Goal: Information Seeking & Learning: Learn about a topic

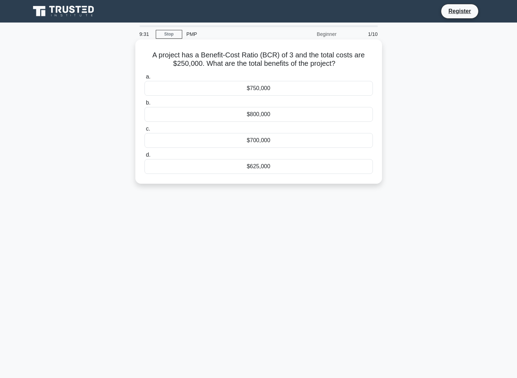
click at [280, 92] on div "$750,000" at bounding box center [258, 88] width 228 height 15
click at [144, 79] on input "a. $750,000" at bounding box center [144, 77] width 0 height 5
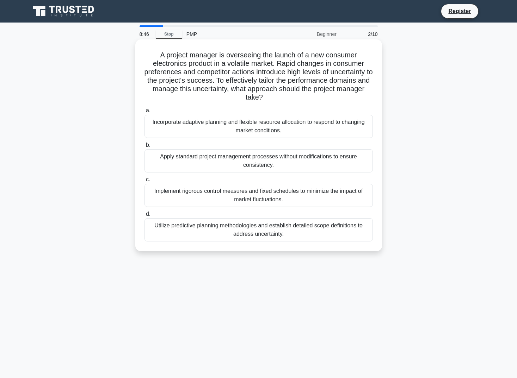
click at [226, 132] on div "Incorporate adaptive planning and flexible resource allocation to respond to ch…" at bounding box center [258, 126] width 228 height 23
click at [144, 113] on input "a. Incorporate adaptive planning and flexible resource allocation to respond to…" at bounding box center [144, 111] width 0 height 5
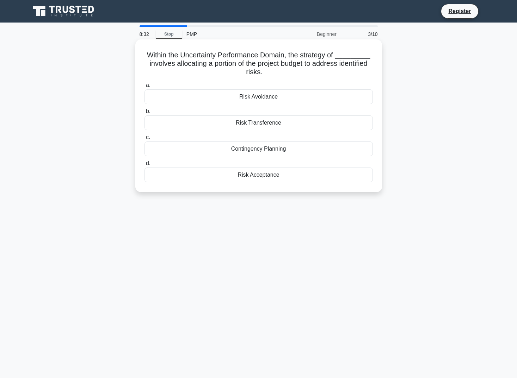
click at [266, 151] on div "Contingency Planning" at bounding box center [258, 149] width 228 height 15
click at [144, 140] on input "c. Contingency Planning" at bounding box center [144, 137] width 0 height 5
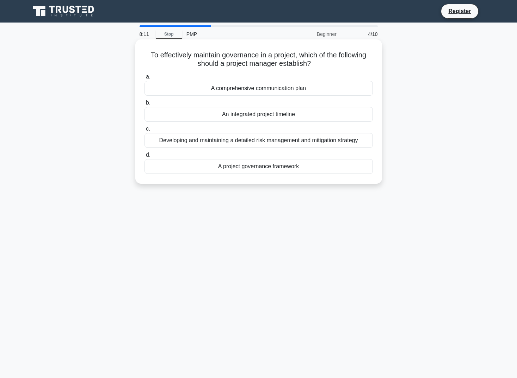
click at [269, 169] on div "A project governance framework" at bounding box center [258, 166] width 228 height 15
click at [144, 157] on input "d. A project governance framework" at bounding box center [144, 155] width 0 height 5
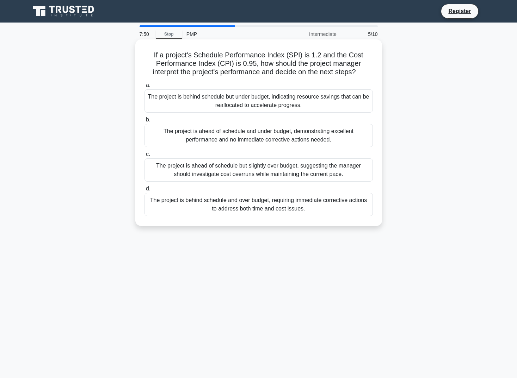
click at [226, 173] on div "The project is ahead of schedule but slightly over budget, suggesting the manag…" at bounding box center [258, 170] width 228 height 23
click at [144, 157] on input "c. The project is ahead of schedule but slightly over budget, suggesting the ma…" at bounding box center [144, 154] width 0 height 5
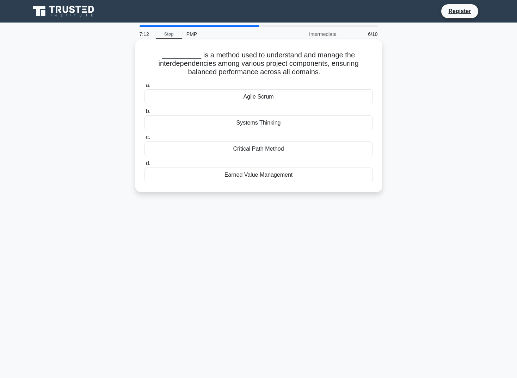
click at [253, 149] on div "Critical Path Method" at bounding box center [258, 149] width 228 height 15
click at [144, 140] on input "c. Critical Path Method" at bounding box center [144, 137] width 0 height 5
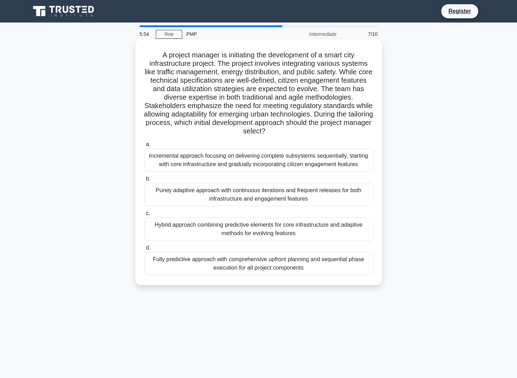
click at [248, 229] on div "Hybrid approach combining predictive elements for core infrastructure and adapt…" at bounding box center [258, 229] width 228 height 23
click at [144, 216] on input "c. Hybrid approach combining predictive elements for core infrastructure and ad…" at bounding box center [144, 213] width 0 height 5
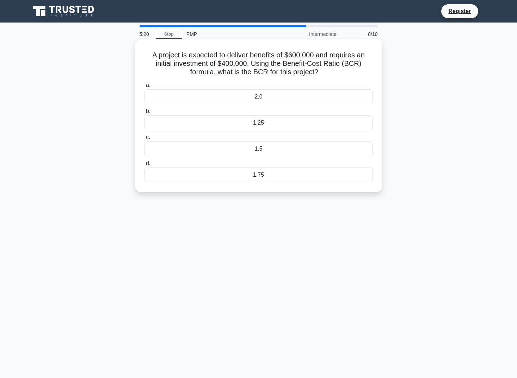
click at [259, 150] on div "1.5" at bounding box center [258, 149] width 228 height 15
click at [144, 140] on input "c. 1.5" at bounding box center [144, 137] width 0 height 5
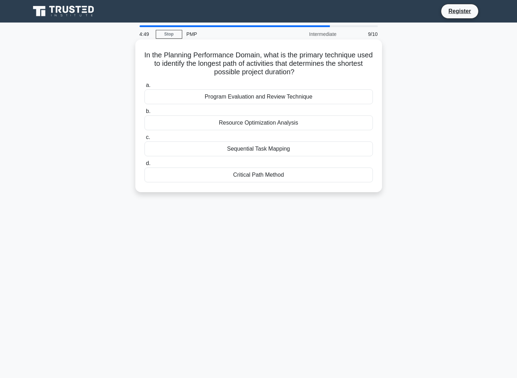
click at [247, 177] on div "Critical Path Method" at bounding box center [258, 175] width 228 height 15
click at [144, 166] on input "d. Critical Path Method" at bounding box center [144, 163] width 0 height 5
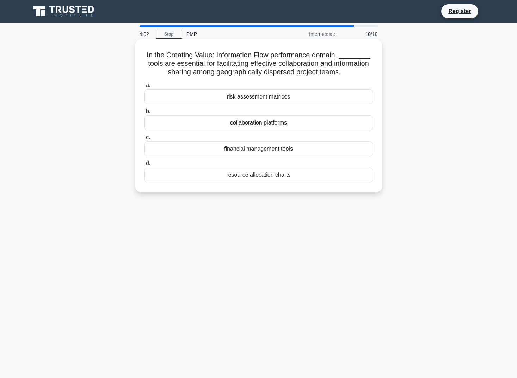
click at [264, 122] on div "collaboration platforms" at bounding box center [258, 123] width 228 height 15
click at [144, 114] on input "b. collaboration platforms" at bounding box center [144, 111] width 0 height 5
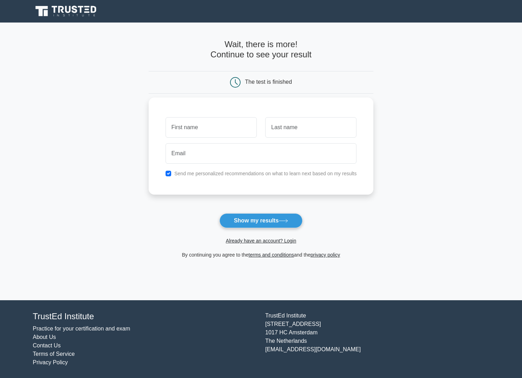
click at [231, 135] on input "text" at bounding box center [211, 127] width 91 height 20
type input "[PERSON_NAME]"
click at [305, 133] on input "[PERSON_NAME]" at bounding box center [310, 127] width 91 height 20
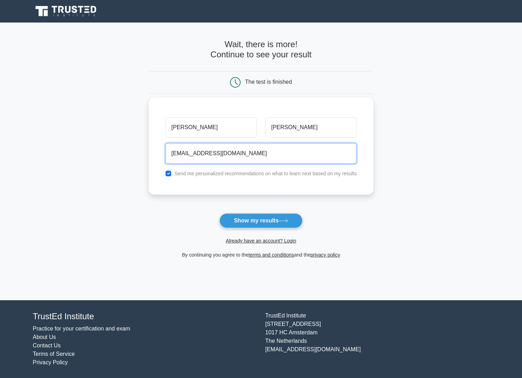
click at [202, 154] on input "timlewis75@gmail.com" at bounding box center [261, 153] width 191 height 20
click at [180, 155] on input "timlewis75@gmail.com" at bounding box center [261, 153] width 191 height 20
type input "timothylewismed@gmail.com"
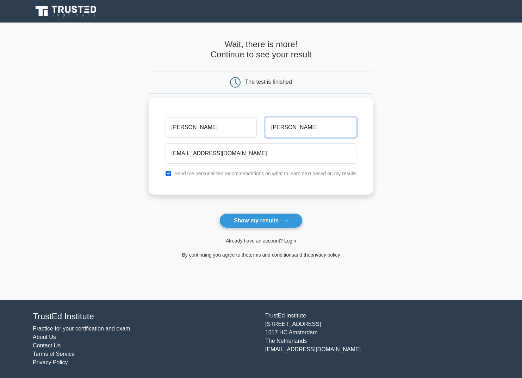
click at [312, 135] on input "[PERSON_NAME]" at bounding box center [310, 127] width 91 height 20
drag, startPoint x: 305, startPoint y: 130, endPoint x: 265, endPoint y: 130, distance: 39.5
click at [265, 130] on input "[PERSON_NAME]" at bounding box center [310, 127] width 91 height 20
type input "L"
click at [219, 213] on button "Show my results" at bounding box center [260, 220] width 83 height 15
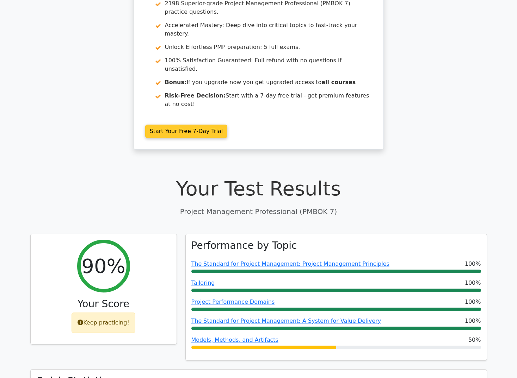
scroll to position [106, 0]
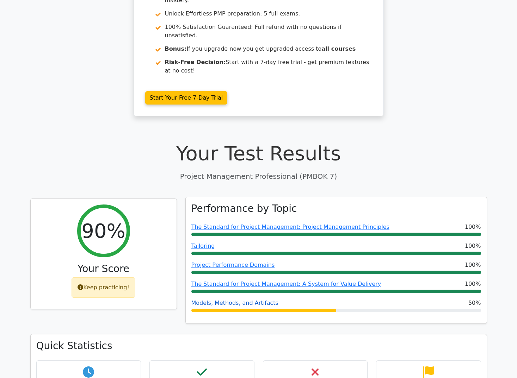
click at [252, 300] on link "Models, Methods, and Artifacts" at bounding box center [234, 303] width 87 height 7
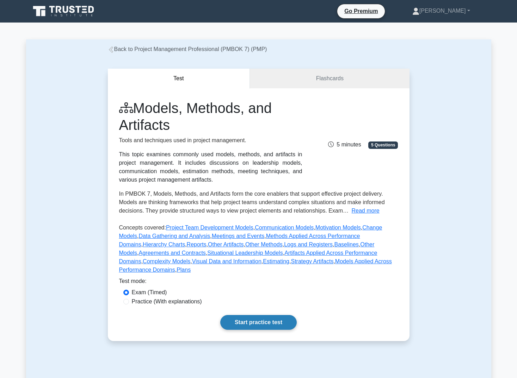
click at [259, 315] on link "Start practice test" at bounding box center [258, 322] width 76 height 15
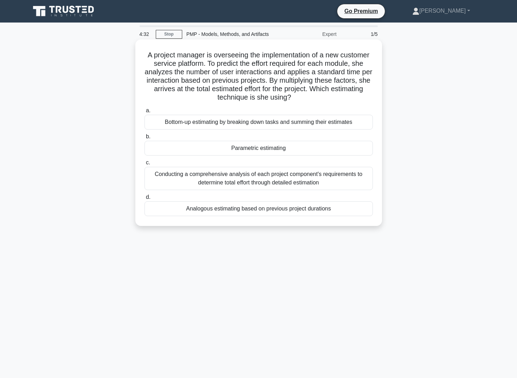
click at [279, 151] on div "Parametric estimating" at bounding box center [258, 148] width 228 height 15
click at [144, 139] on input "b. Parametric estimating" at bounding box center [144, 137] width 0 height 5
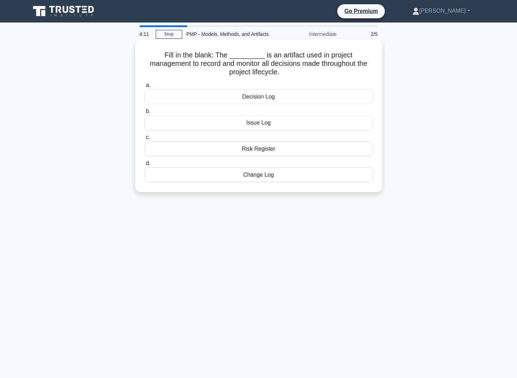
click at [248, 99] on div "Decision Log" at bounding box center [258, 96] width 228 height 15
click at [144, 88] on input "a. Decision Log" at bounding box center [144, 85] width 0 height 5
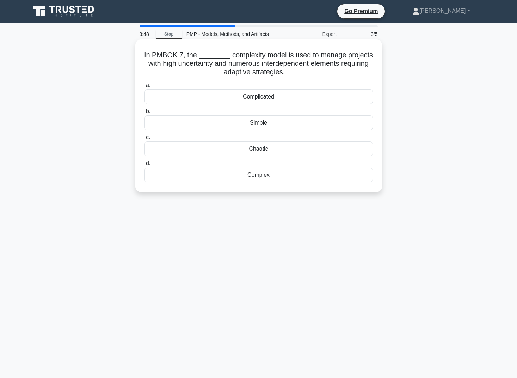
click at [258, 175] on div "Complex" at bounding box center [258, 175] width 228 height 15
click at [144, 166] on input "d. Complex" at bounding box center [144, 163] width 0 height 5
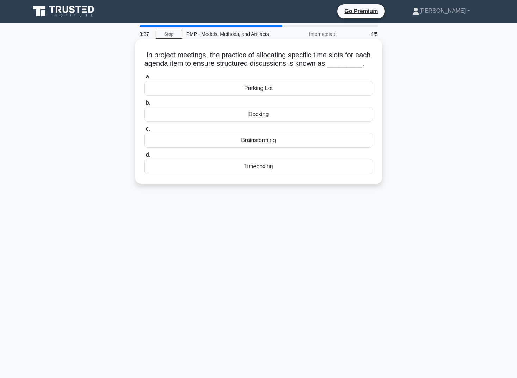
click at [262, 174] on div "Timeboxing" at bounding box center [258, 166] width 228 height 15
click at [144, 157] on input "d. Timeboxing" at bounding box center [144, 155] width 0 height 5
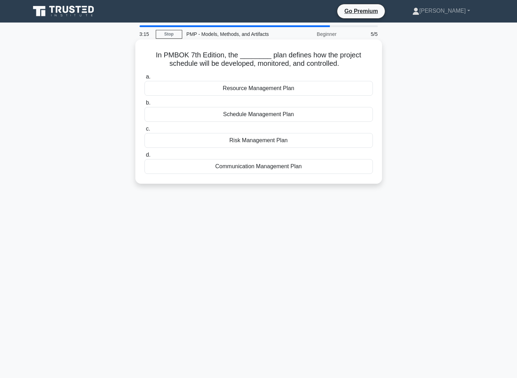
click at [248, 110] on div "Schedule Management Plan" at bounding box center [258, 114] width 228 height 15
click at [144, 105] on input "b. Schedule Management Plan" at bounding box center [144, 103] width 0 height 5
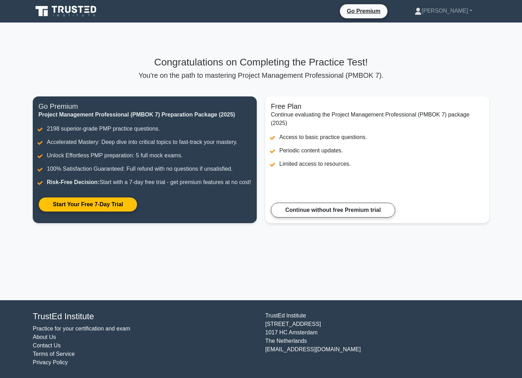
click at [137, 197] on link "Start Your Free 7-Day Trial" at bounding box center [87, 204] width 99 height 15
